Goal: Task Accomplishment & Management: Manage account settings

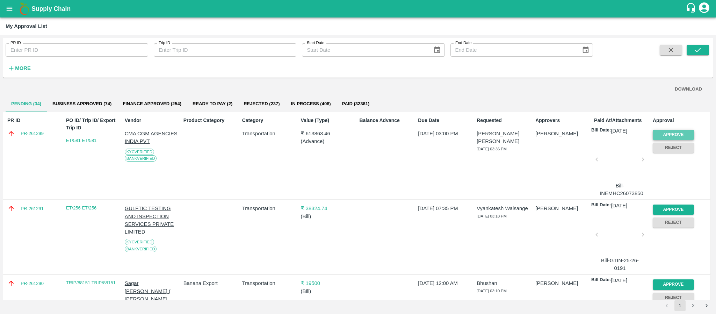
click at [673, 131] on button "Approve" at bounding box center [673, 135] width 41 height 10
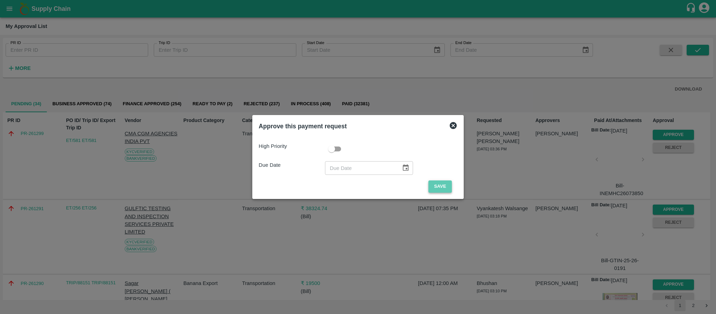
click at [439, 184] on button "Save" at bounding box center [440, 186] width 23 height 12
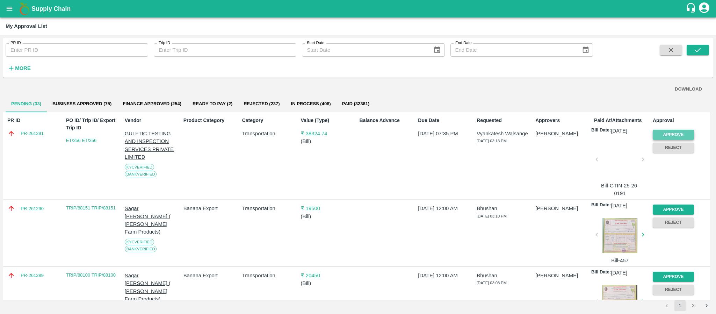
click at [677, 130] on button "Approve" at bounding box center [673, 135] width 41 height 10
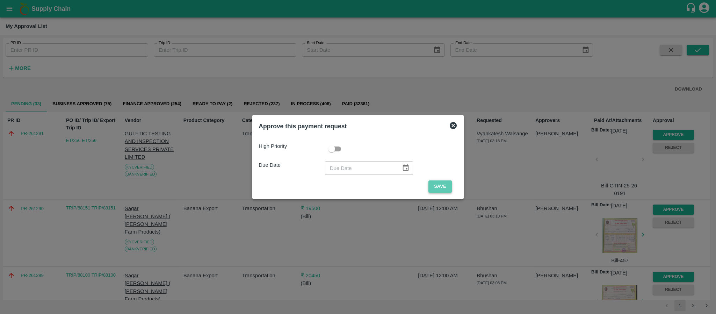
click at [429, 189] on button "Save" at bounding box center [440, 186] width 23 height 12
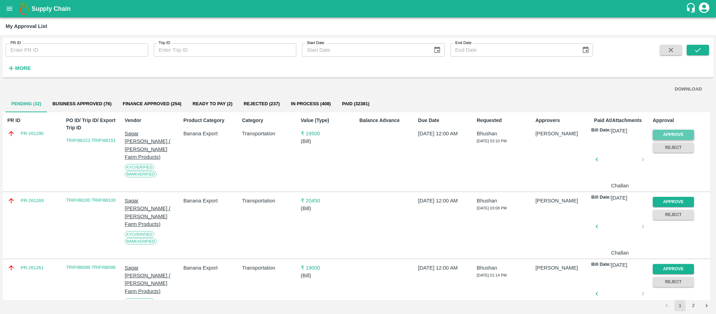
click at [662, 134] on button "Approve" at bounding box center [673, 135] width 41 height 10
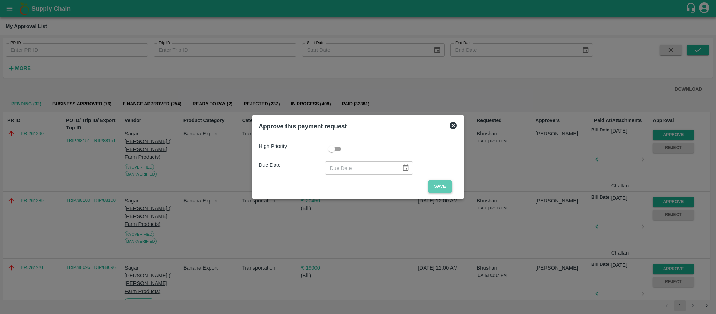
click at [440, 189] on button "Save" at bounding box center [440, 186] width 23 height 12
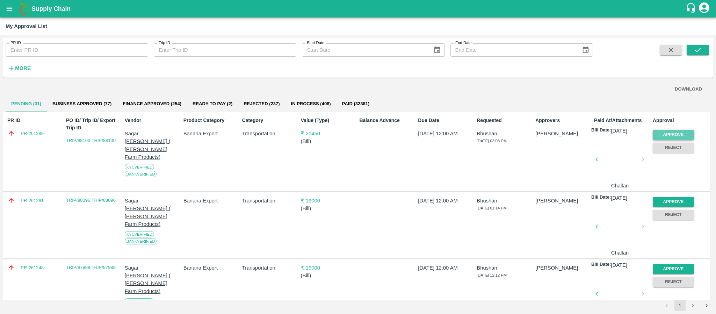
click at [671, 131] on button "Approve" at bounding box center [673, 135] width 41 height 10
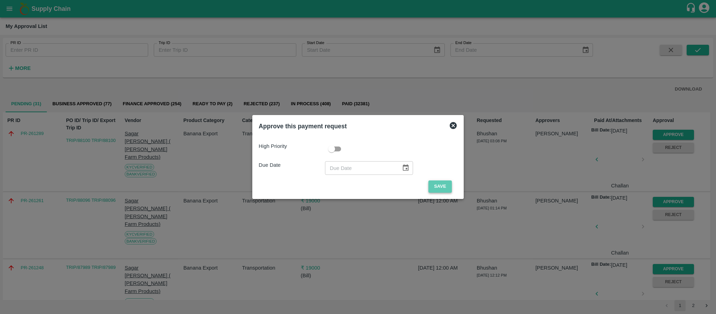
click at [447, 185] on button "Save" at bounding box center [440, 186] width 23 height 12
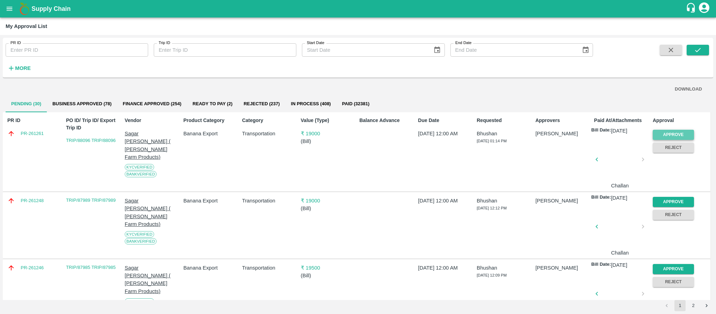
click at [675, 130] on button "Approve" at bounding box center [673, 135] width 41 height 10
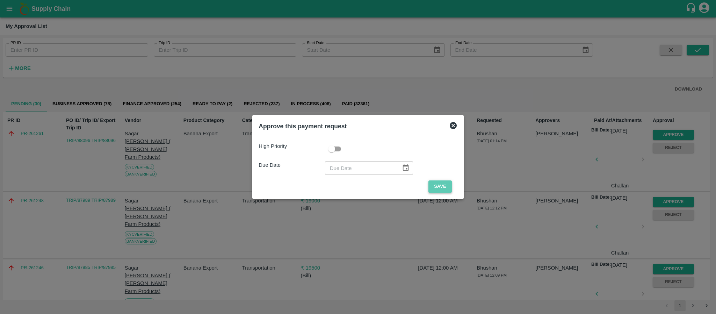
click at [440, 185] on button "Save" at bounding box center [440, 186] width 23 height 12
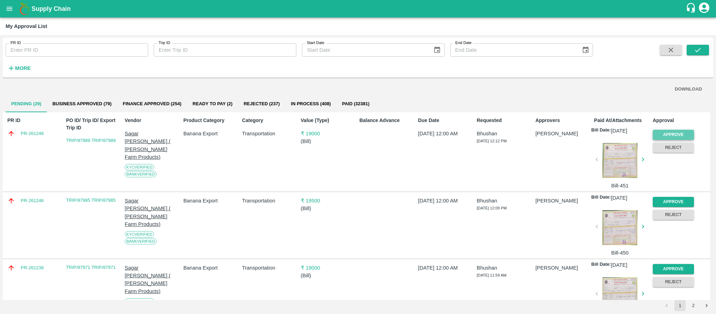
click at [657, 131] on button "Approve" at bounding box center [673, 135] width 41 height 10
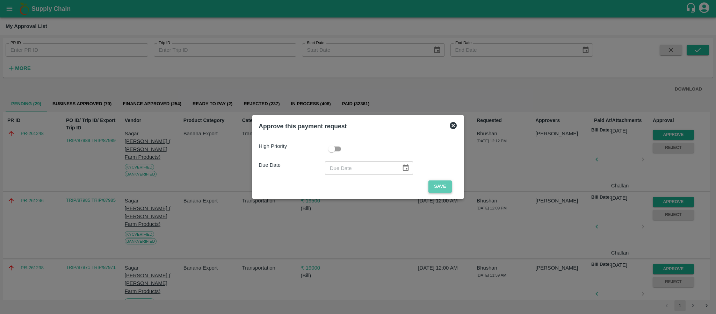
click at [436, 184] on button "Save" at bounding box center [440, 186] width 23 height 12
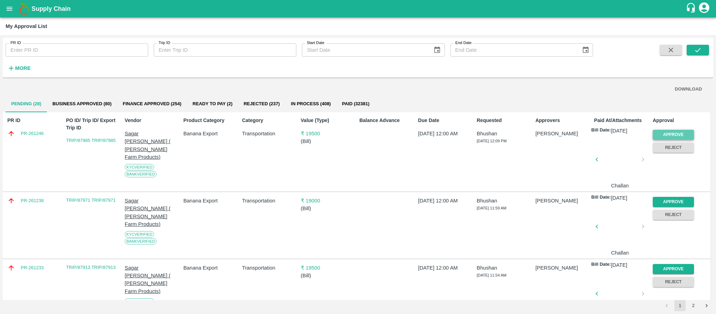
click at [666, 133] on button "Approve" at bounding box center [673, 135] width 41 height 10
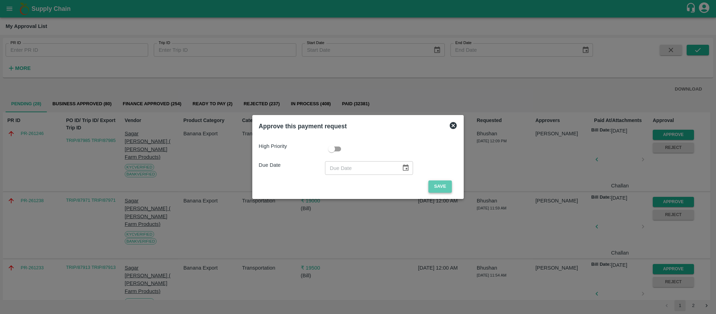
click at [449, 192] on button "Save" at bounding box center [440, 186] width 23 height 12
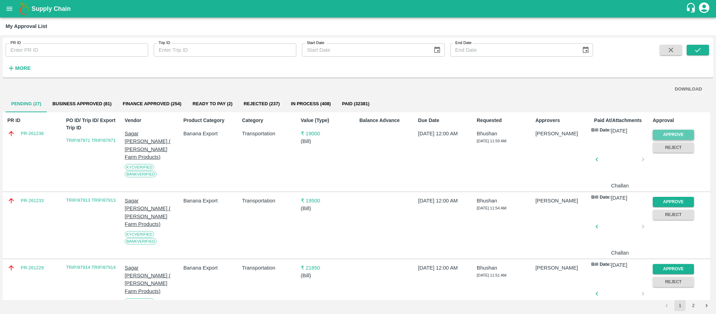
click at [672, 134] on button "Approve" at bounding box center [673, 135] width 41 height 10
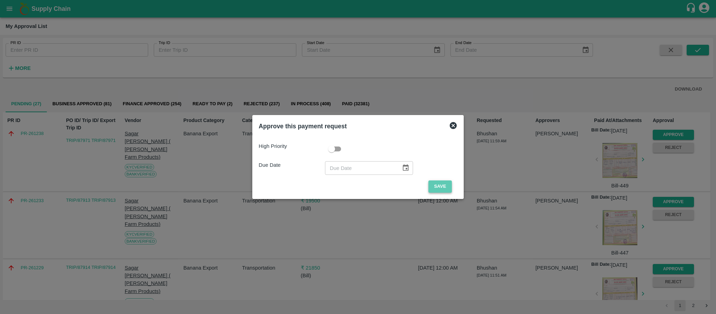
click at [433, 185] on button "Save" at bounding box center [440, 186] width 23 height 12
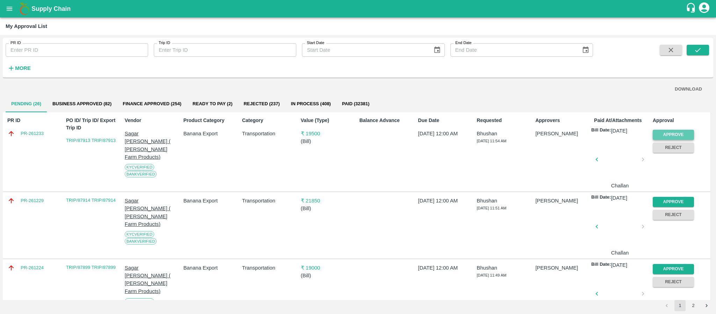
click at [664, 131] on button "Approve" at bounding box center [673, 135] width 41 height 10
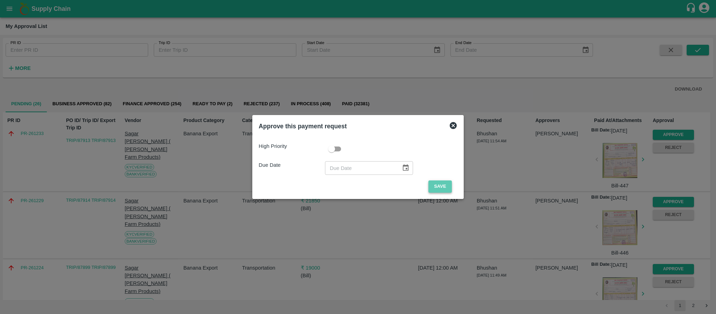
click at [430, 186] on button "Save" at bounding box center [440, 186] width 23 height 12
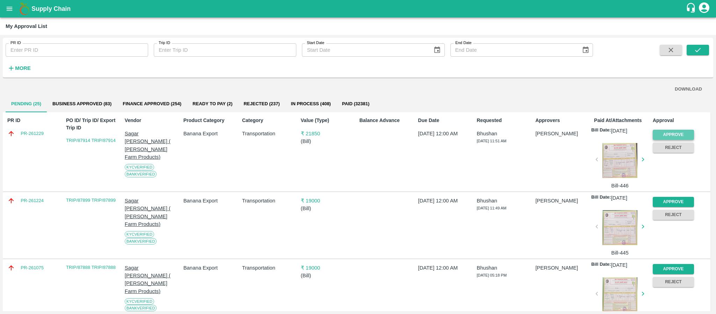
click at [664, 132] on button "Approve" at bounding box center [673, 135] width 41 height 10
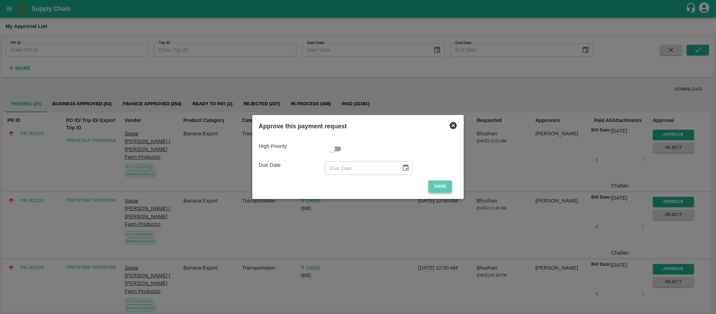
click at [435, 187] on button "Save" at bounding box center [440, 186] width 23 height 12
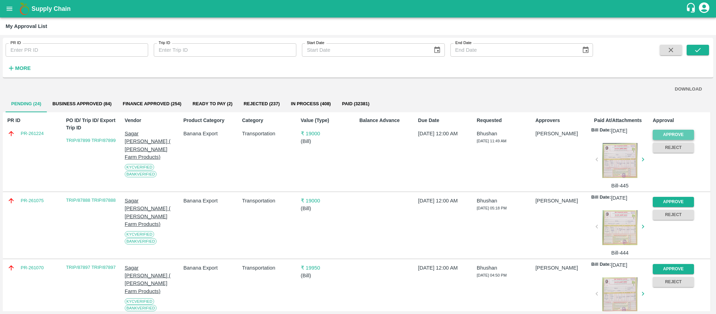
click at [685, 130] on button "Approve" at bounding box center [673, 135] width 41 height 10
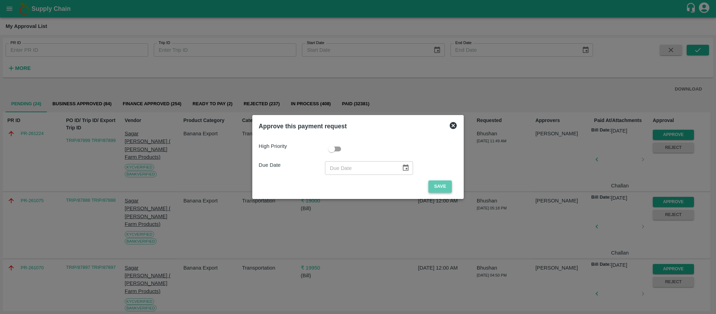
click at [438, 189] on button "Save" at bounding box center [440, 186] width 23 height 12
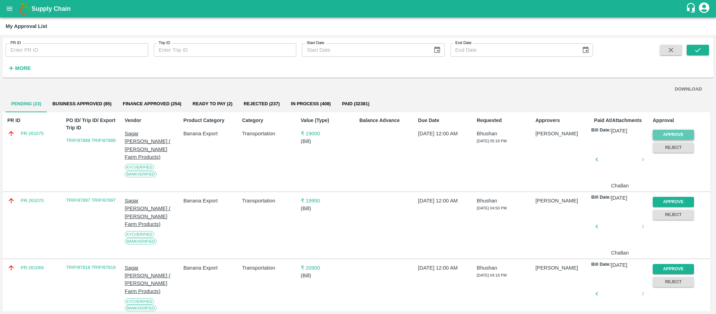
click at [679, 133] on button "Approve" at bounding box center [673, 135] width 41 height 10
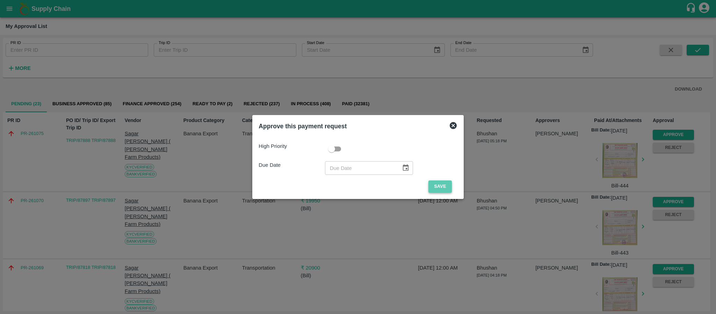
click at [446, 184] on button "Save" at bounding box center [440, 186] width 23 height 12
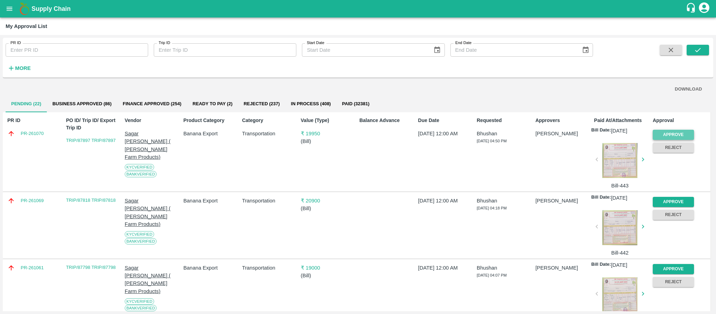
click at [671, 131] on button "Approve" at bounding box center [673, 135] width 41 height 10
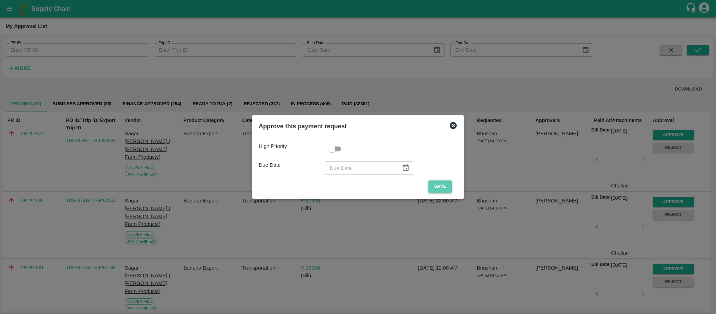
click at [438, 189] on button "Save" at bounding box center [440, 186] width 23 height 12
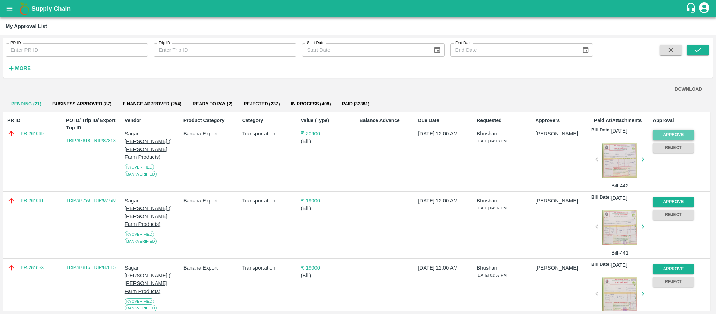
click at [665, 134] on button "Approve" at bounding box center [673, 135] width 41 height 10
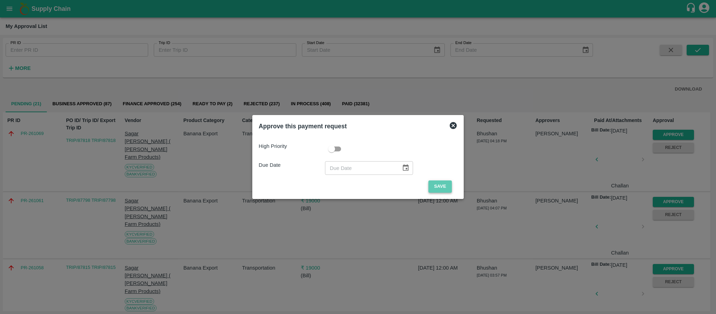
click at [436, 187] on button "Save" at bounding box center [440, 186] width 23 height 12
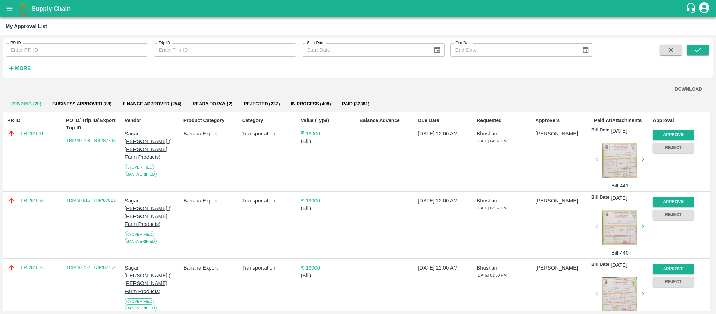
click at [669, 129] on div "Approve" at bounding box center [672, 133] width 44 height 13
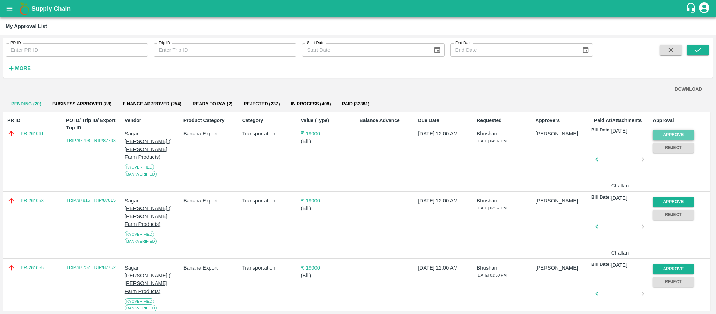
click at [669, 130] on button "Approve" at bounding box center [673, 135] width 41 height 10
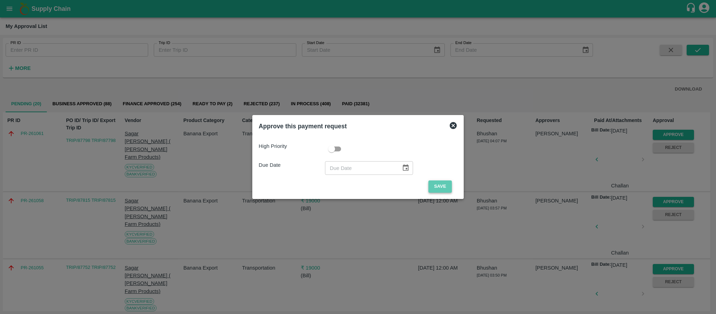
click at [446, 186] on button "Save" at bounding box center [440, 186] width 23 height 12
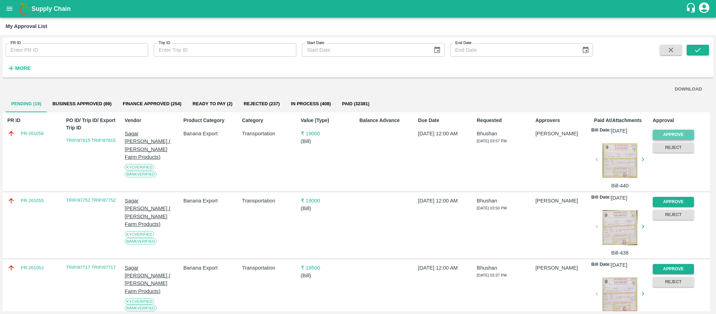
click at [669, 135] on button "Approve" at bounding box center [673, 135] width 41 height 10
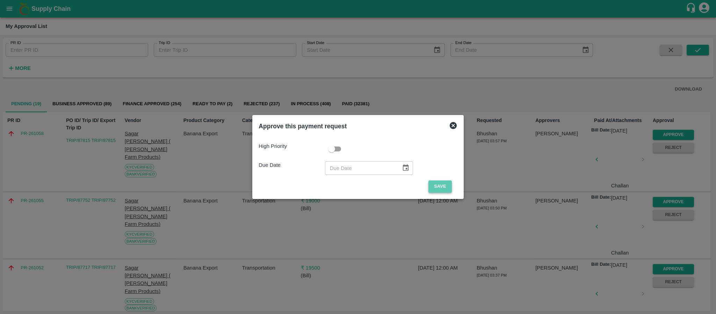
click at [437, 186] on button "Save" at bounding box center [440, 186] width 23 height 12
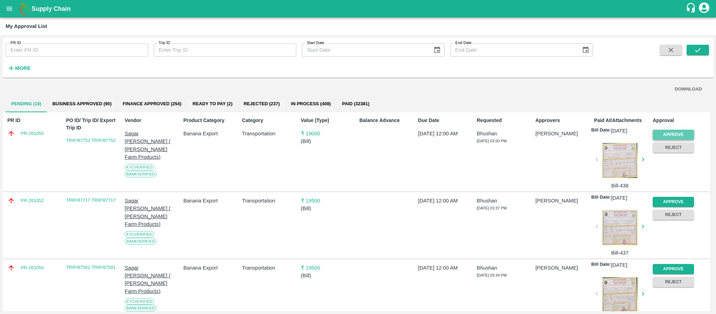
click at [660, 130] on button "Approve" at bounding box center [673, 135] width 41 height 10
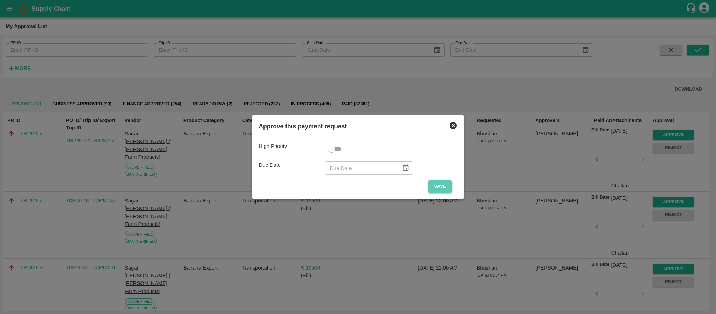
click at [436, 180] on button "Save" at bounding box center [440, 186] width 23 height 12
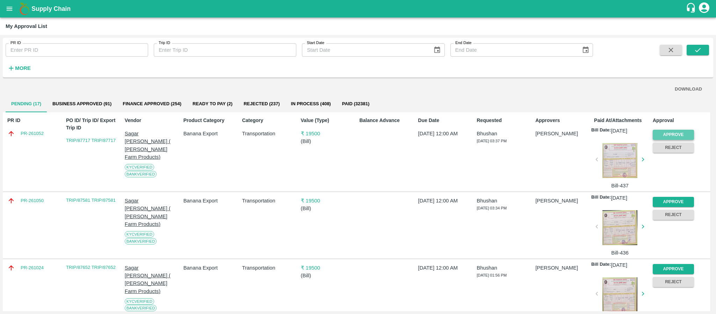
click at [681, 130] on button "Approve" at bounding box center [673, 135] width 41 height 10
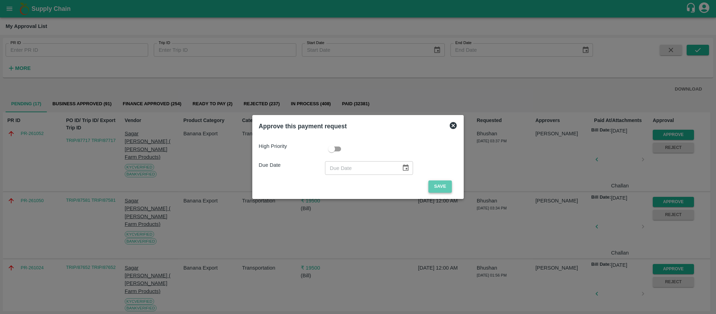
click at [448, 185] on button "Save" at bounding box center [440, 186] width 23 height 12
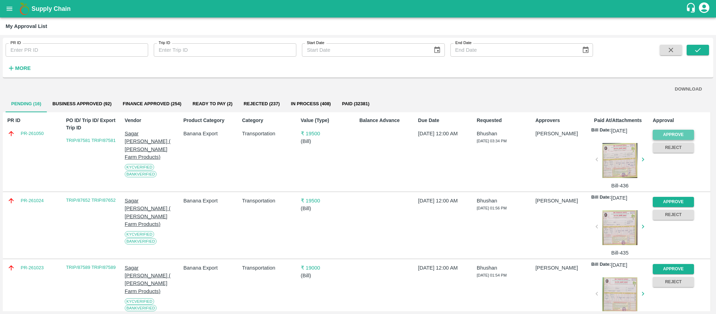
click at [665, 131] on button "Approve" at bounding box center [673, 135] width 41 height 10
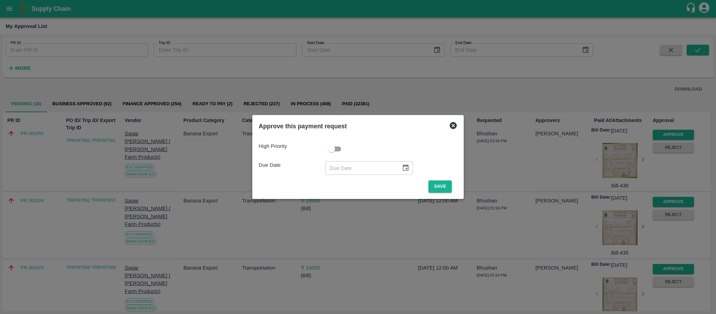
click at [432, 180] on div "High Priority Due Date ​ Save" at bounding box center [358, 165] width 199 height 56
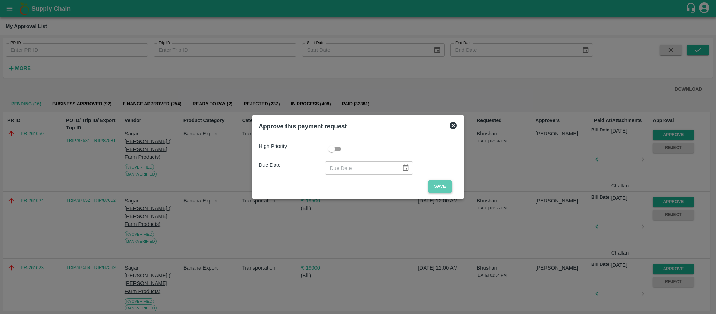
click at [432, 183] on button "Save" at bounding box center [440, 186] width 23 height 12
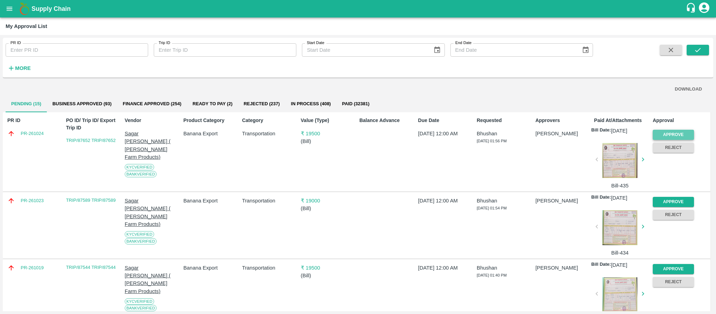
click at [672, 132] on button "Approve" at bounding box center [673, 135] width 41 height 10
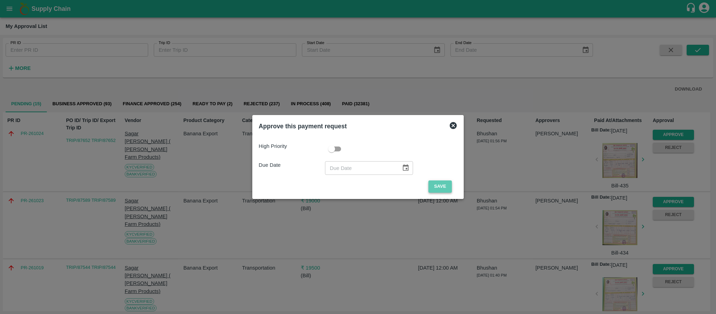
click at [443, 181] on button "Save" at bounding box center [440, 186] width 23 height 12
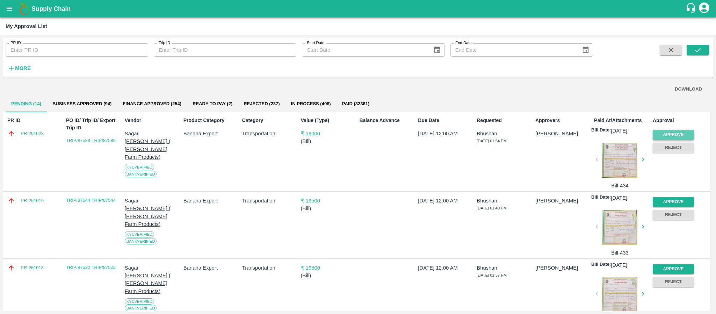
click at [657, 130] on button "Approve" at bounding box center [673, 135] width 41 height 10
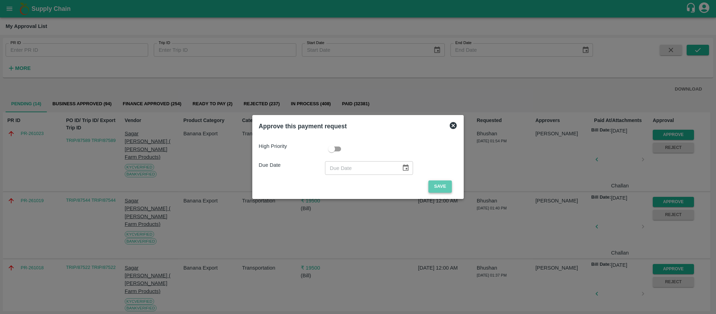
click at [445, 188] on button "Save" at bounding box center [440, 186] width 23 height 12
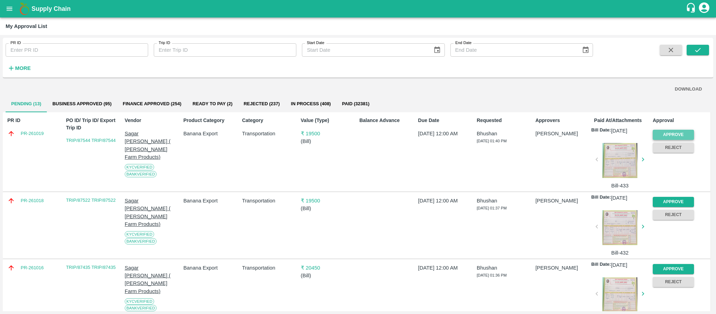
click at [661, 130] on button "Approve" at bounding box center [673, 135] width 41 height 10
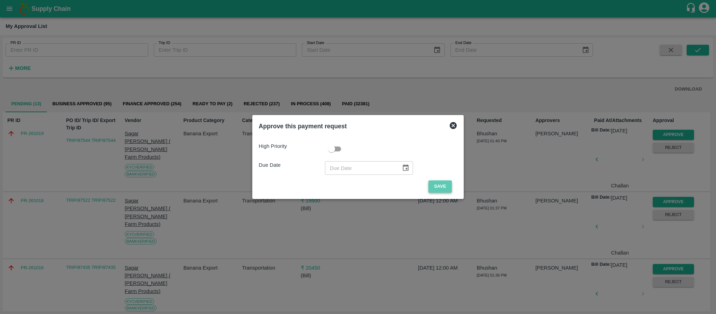
click at [444, 181] on button "Save" at bounding box center [440, 186] width 23 height 12
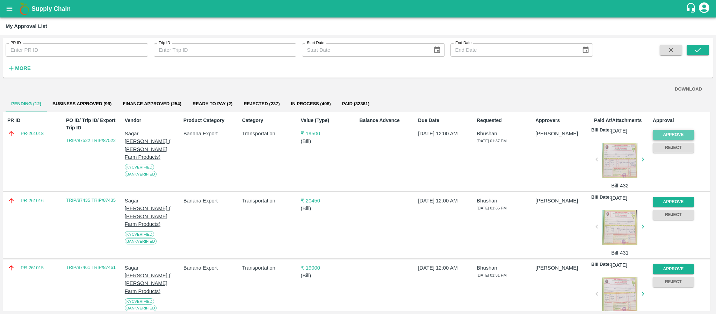
click at [673, 133] on button "Approve" at bounding box center [673, 135] width 41 height 10
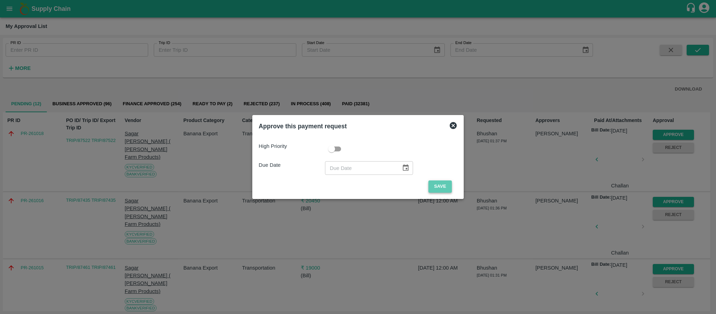
click at [441, 185] on button "Save" at bounding box center [440, 186] width 23 height 12
